Goal: Check status: Check status

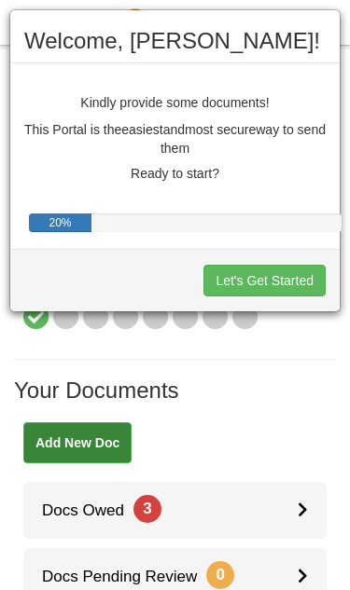
click at [258, 292] on button "Let's Get Started" at bounding box center [264, 281] width 122 height 32
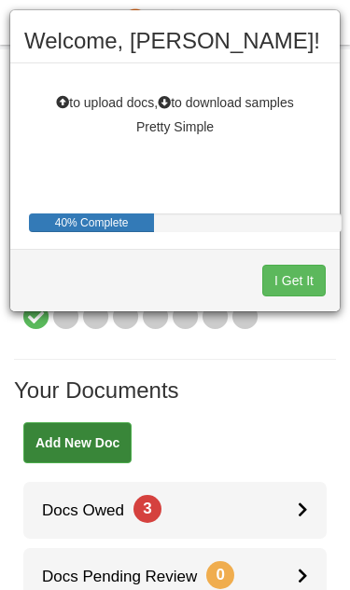
click at [295, 282] on button "I Get It" at bounding box center [293, 281] width 63 height 32
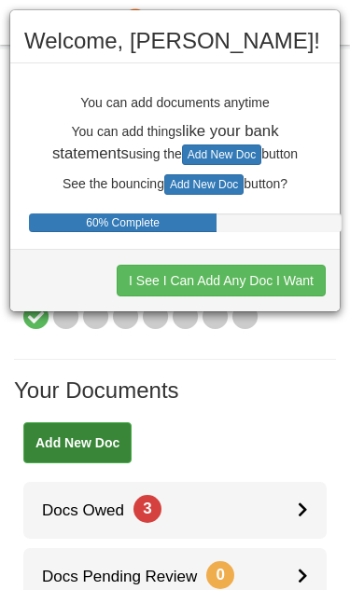
click at [154, 282] on button "I See I Can Add Any Doc I Want" at bounding box center [221, 281] width 209 height 32
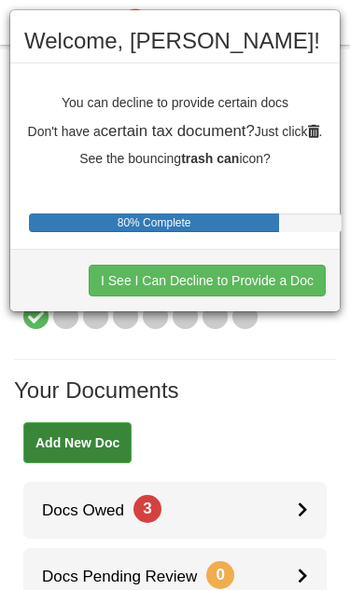
click at [287, 282] on button "I See I Can Decline to Provide a Doc" at bounding box center [207, 281] width 237 height 32
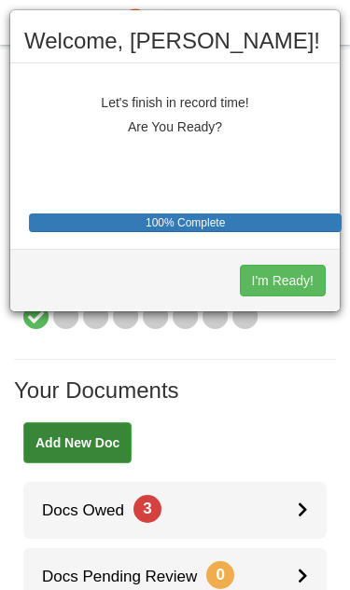
click at [292, 279] on button "I'm Ready!" at bounding box center [283, 281] width 86 height 32
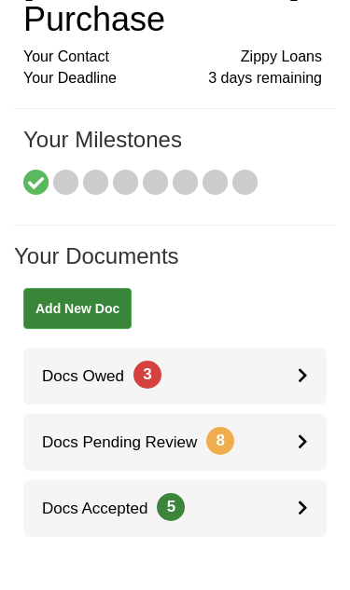
scroll to position [78, 0]
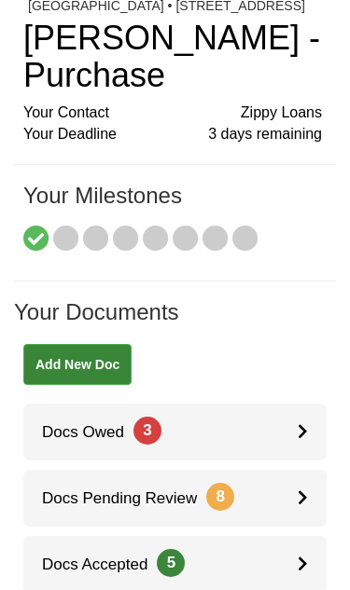
click at [296, 432] on link "Docs Owed 3" at bounding box center [174, 432] width 303 height 57
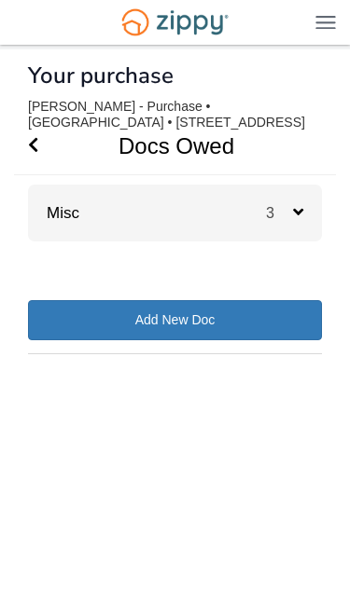
click at [299, 208] on icon at bounding box center [298, 211] width 10 height 17
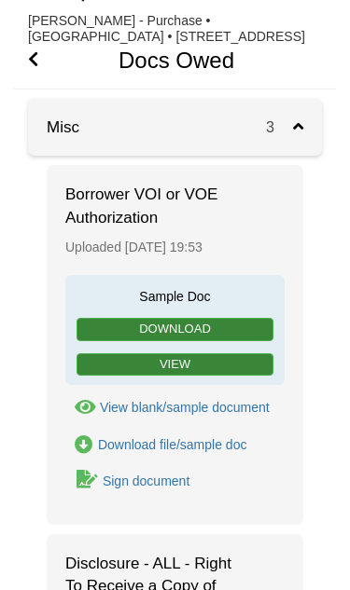
scroll to position [86, 0]
click at [268, 361] on link "View" at bounding box center [174, 364] width 197 height 23
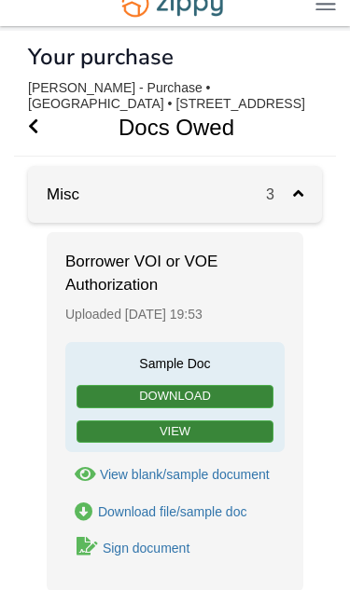
scroll to position [0, 0]
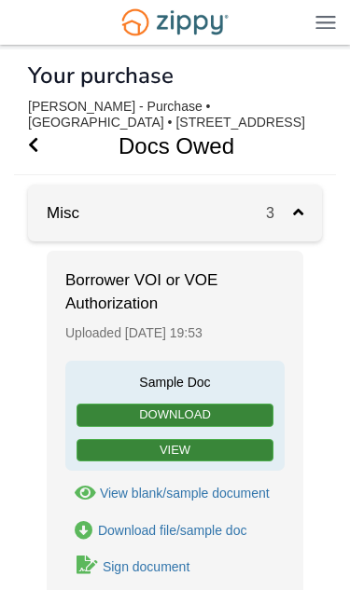
click at [315, 36] on div "terrimessina65@icloud.com Logout" at bounding box center [175, 22] width 350 height 45
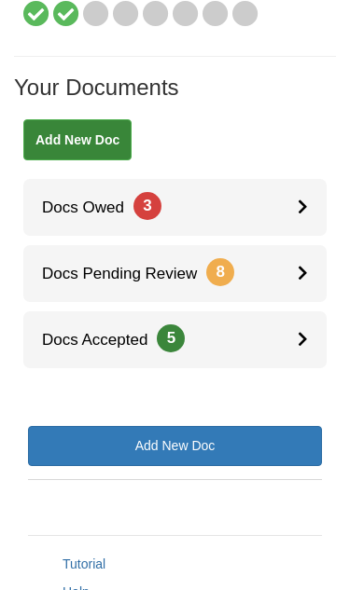
scroll to position [302, 0]
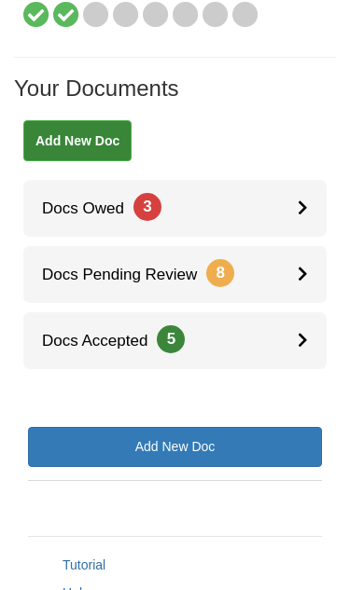
click at [306, 336] on icon at bounding box center [302, 340] width 10 height 16
click at [290, 282] on link "Docs Pending Review 8" at bounding box center [174, 274] width 303 height 57
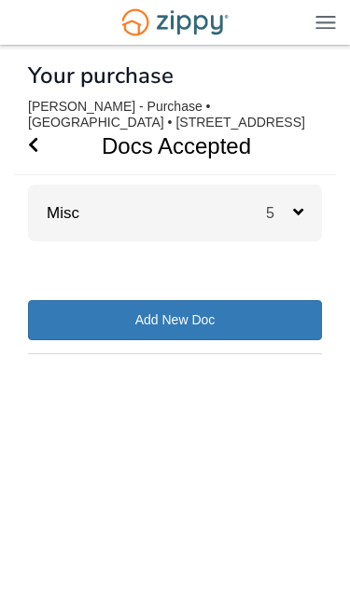
click at [305, 213] on div "5" at bounding box center [294, 213] width 56 height 57
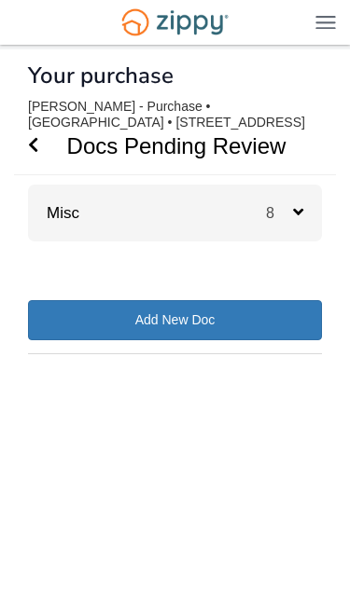
click at [308, 220] on div "8" at bounding box center [294, 213] width 56 height 57
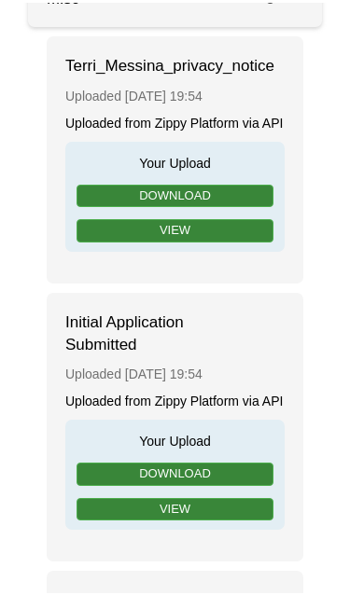
scroll to position [229, 0]
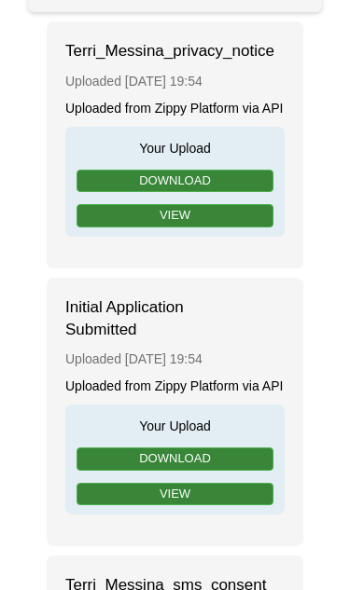
click at [255, 227] on link "View" at bounding box center [174, 215] width 197 height 23
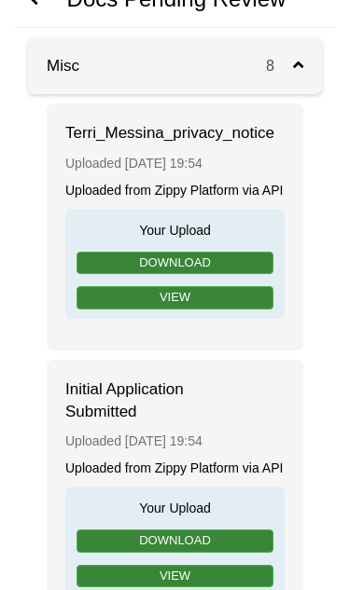
scroll to position [0, 0]
